Goal: Information Seeking & Learning: Learn about a topic

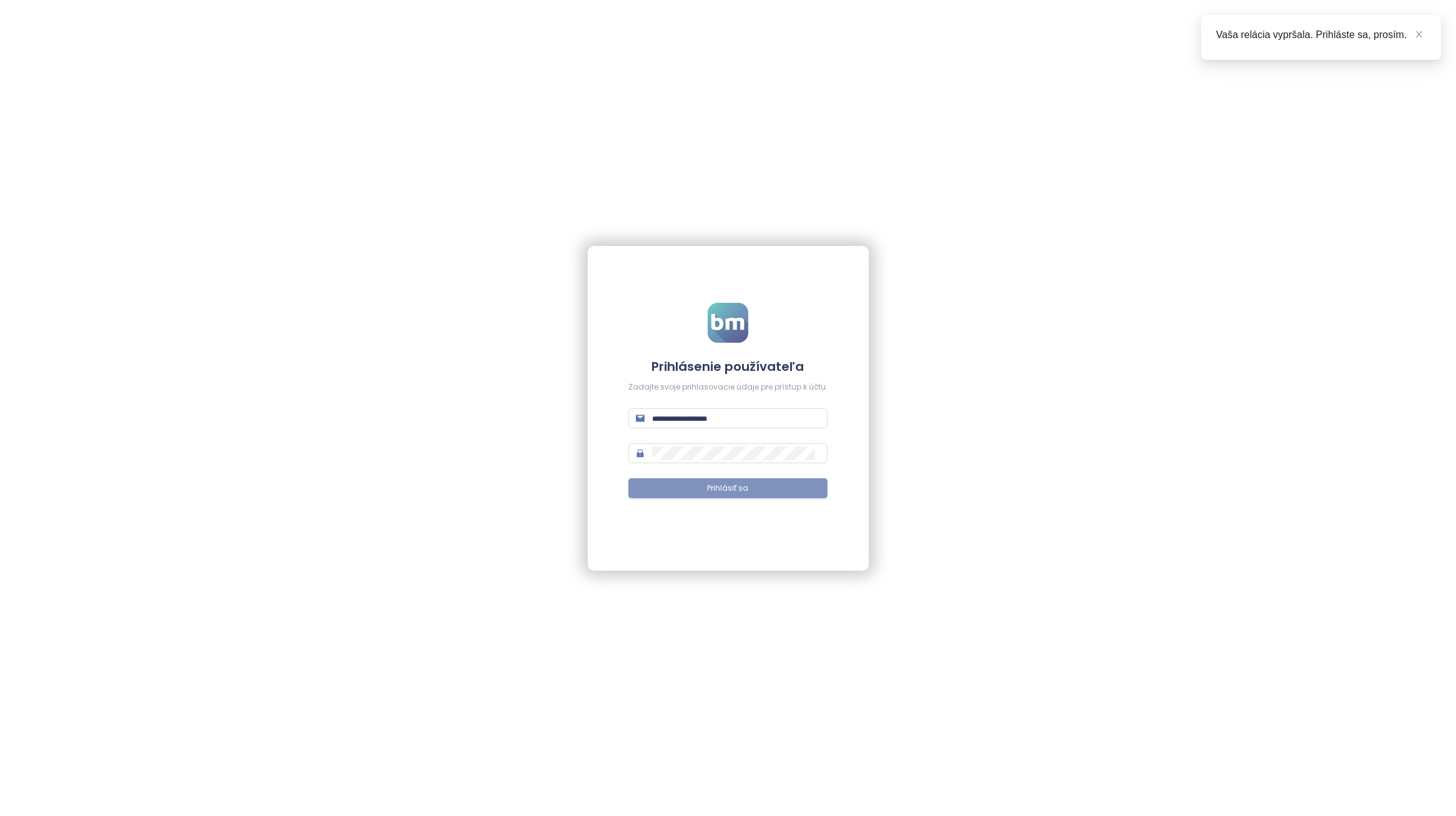
type input "**********"
click at [786, 488] on button "Prihlásiť sa" at bounding box center [728, 489] width 199 height 20
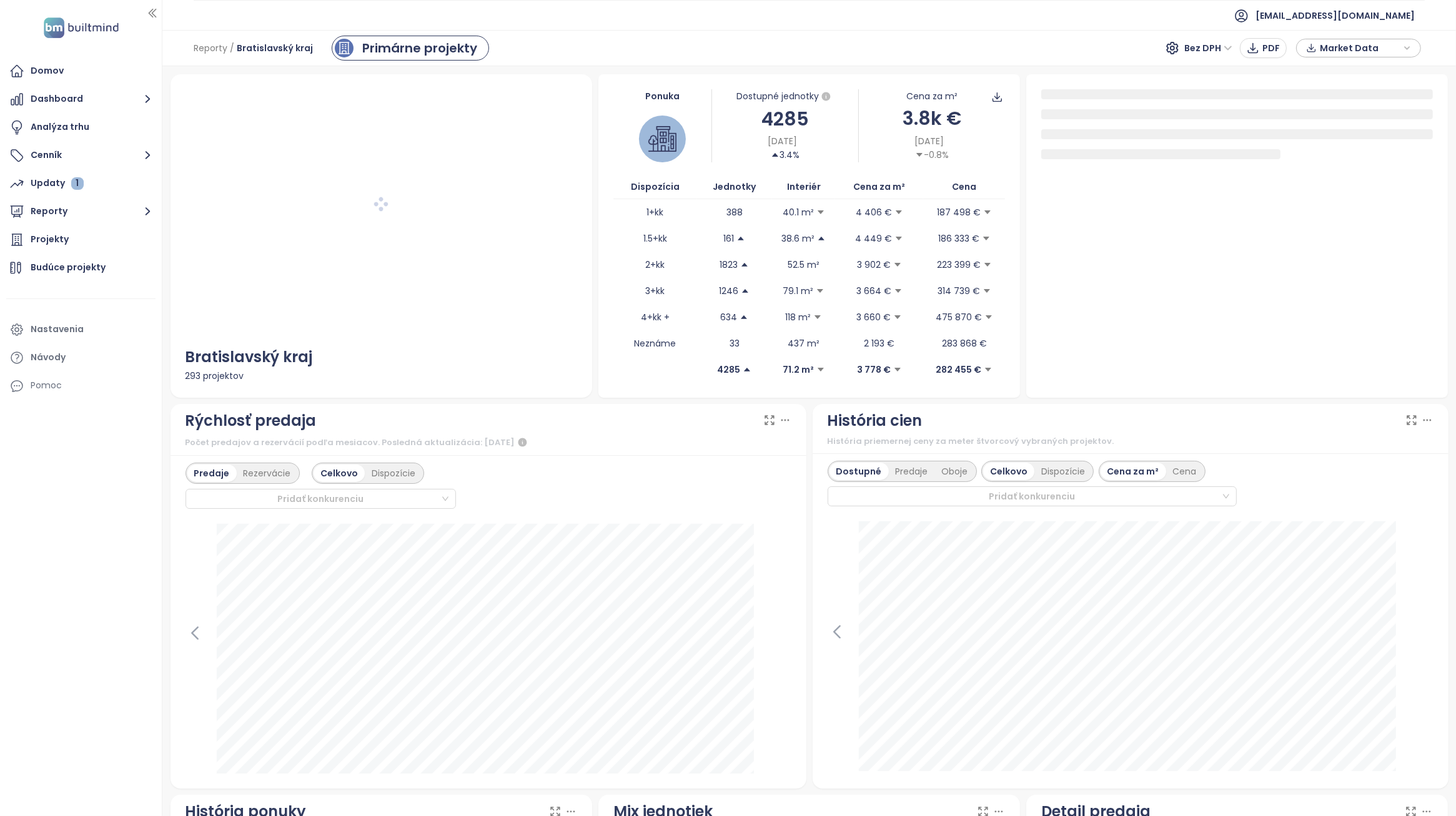
click at [799, 451] on div "Rýchlosť predaja Počet predajov a rezervácií podľa mesiacov. Posledná aktualizá…" at bounding box center [488, 430] width 636 height 53
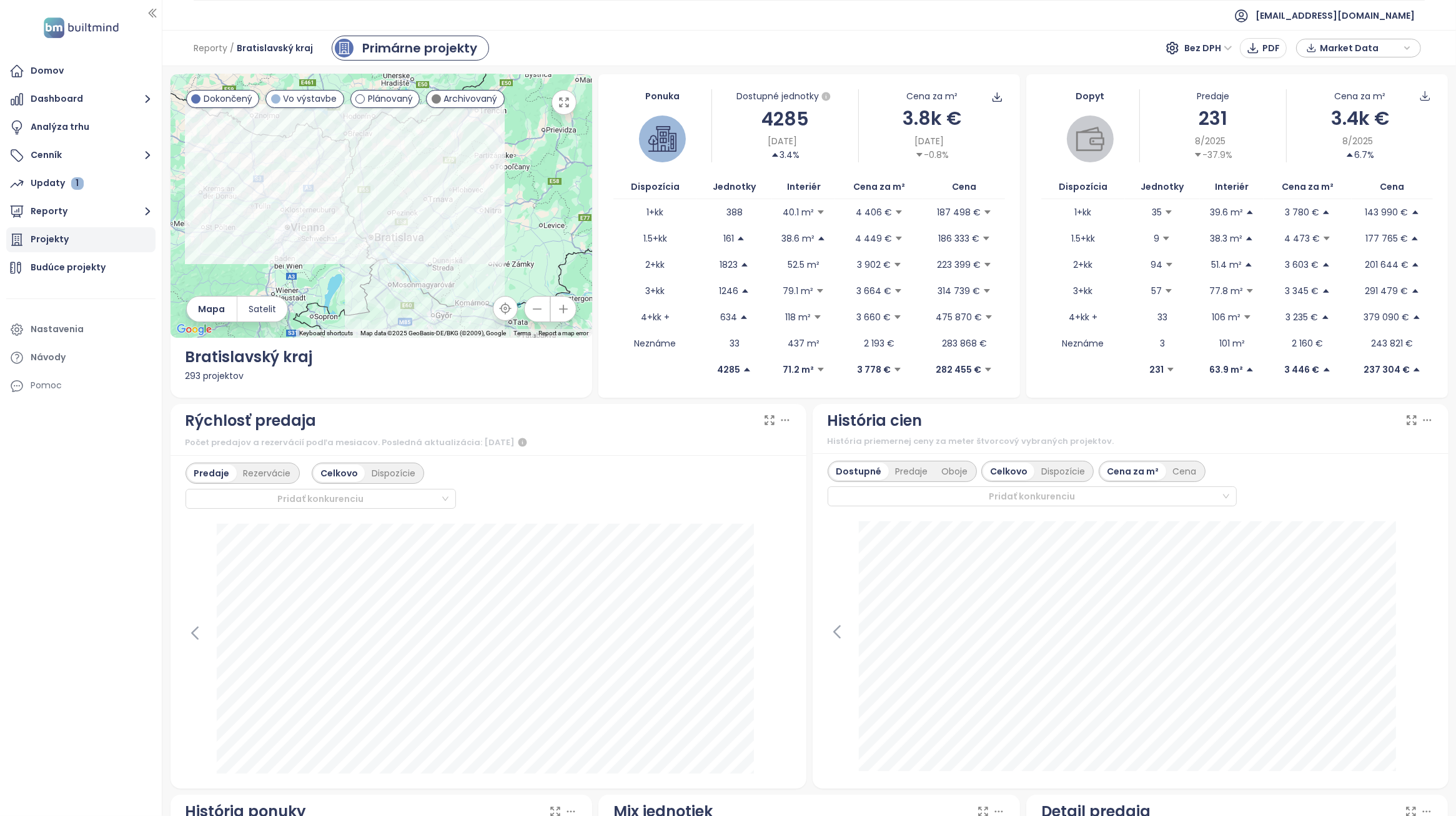
click at [73, 250] on div "Projekty" at bounding box center [81, 240] width 149 height 25
